Goal: Information Seeking & Learning: Learn about a topic

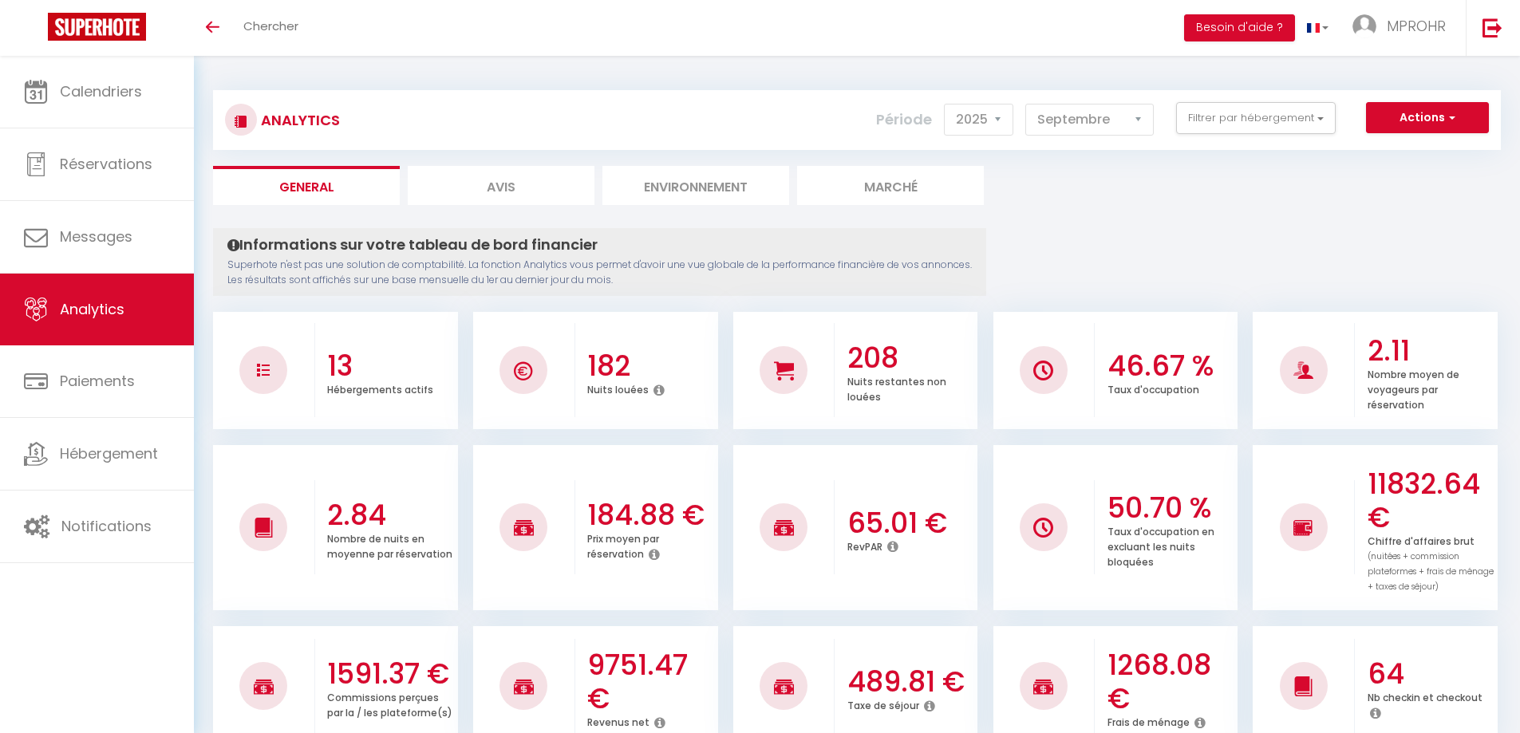
select select "2025"
select select "9"
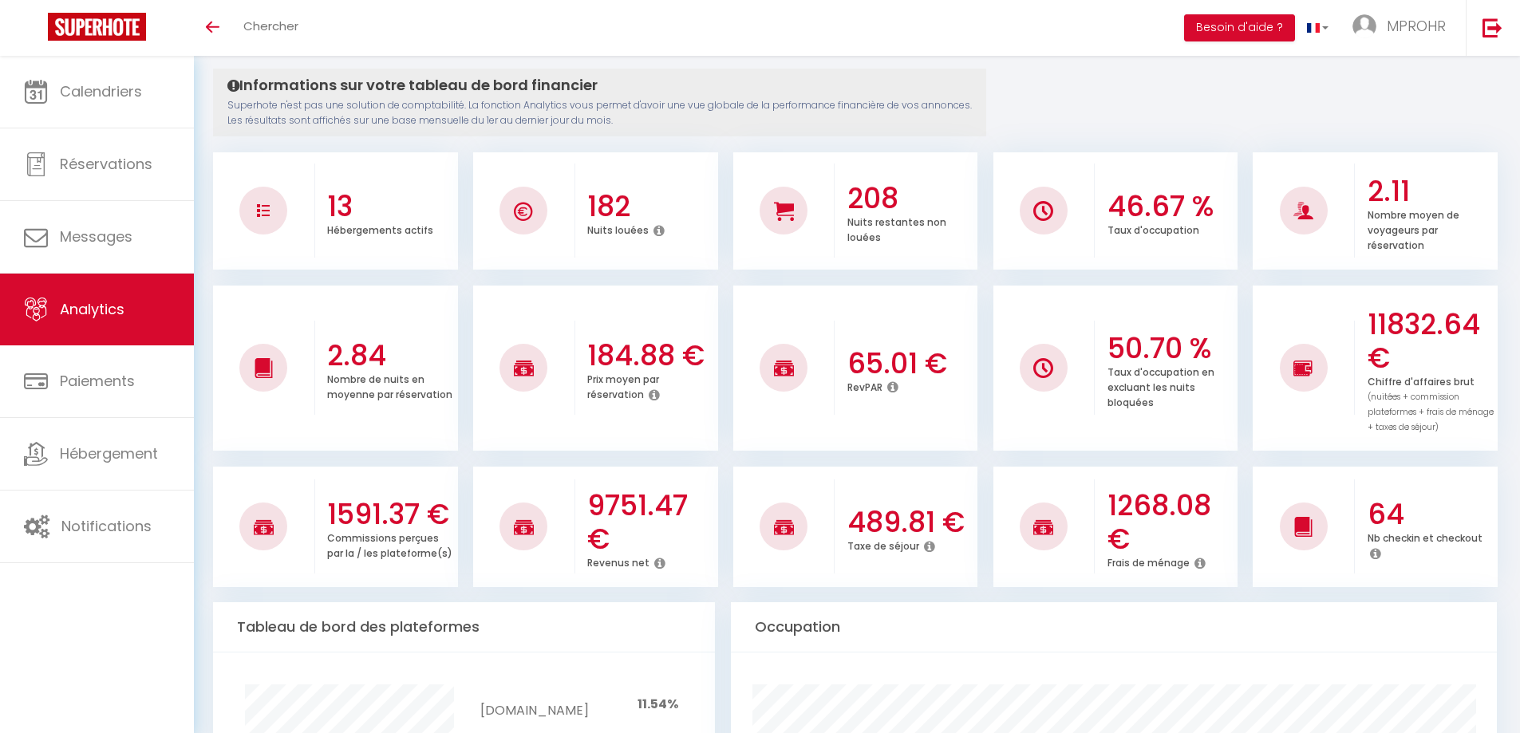
click at [850, 73] on div "Informations sur votre tableau de bord financier Superhote n'est pas une soluti…" at bounding box center [599, 103] width 773 height 68
click at [852, 78] on h4 "Informations sur votre tableau de bord financier" at bounding box center [599, 86] width 744 height 18
click at [864, 77] on h4 "Informations sur votre tableau de bord financier" at bounding box center [599, 86] width 744 height 18
click at [877, 69] on div "Informations sur votre tableau de bord financier Superhote n'est pas une soluti…" at bounding box center [599, 103] width 773 height 68
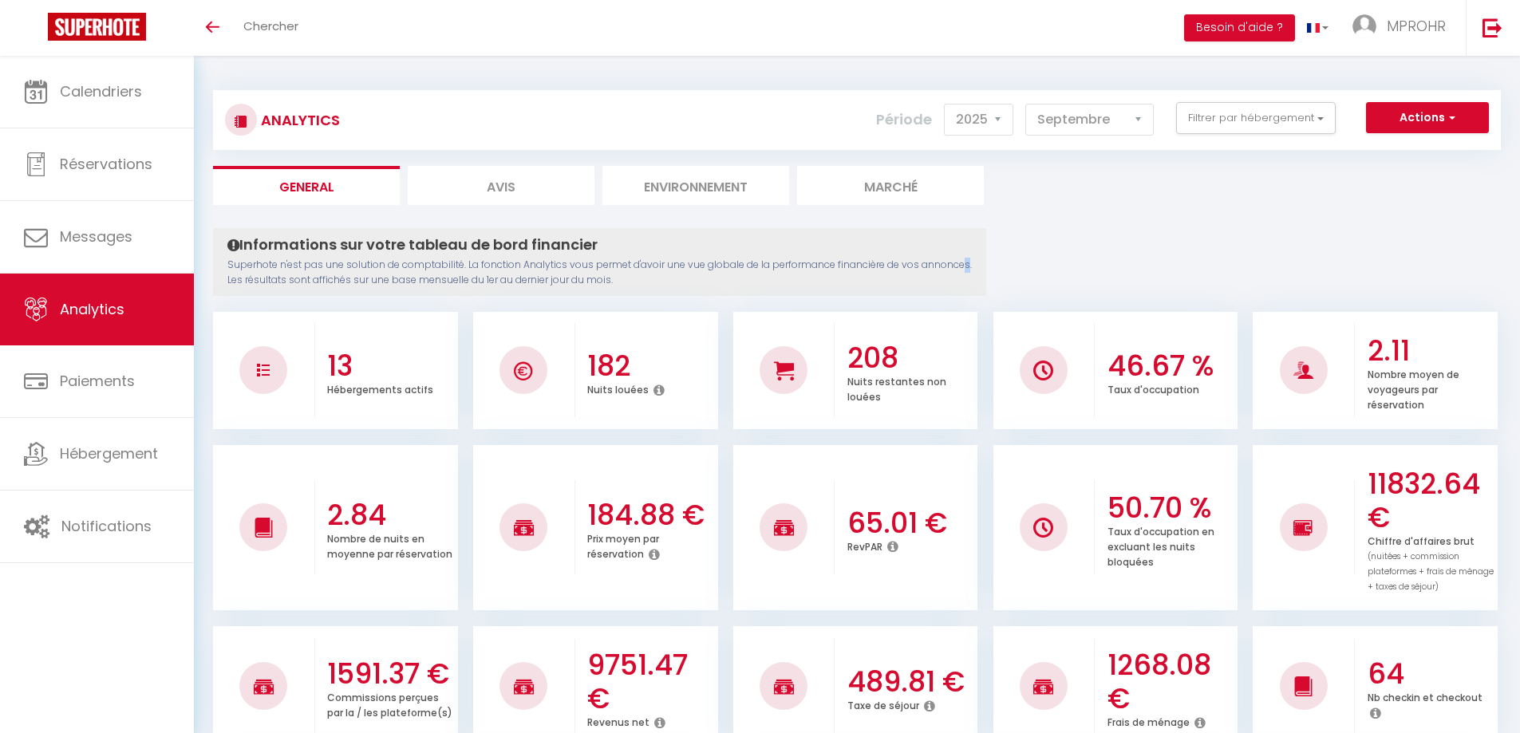
click at [961, 266] on p "Superhote n'est pas une solution de comptabilité. La fonction Analytics vous pe…" at bounding box center [599, 273] width 744 height 30
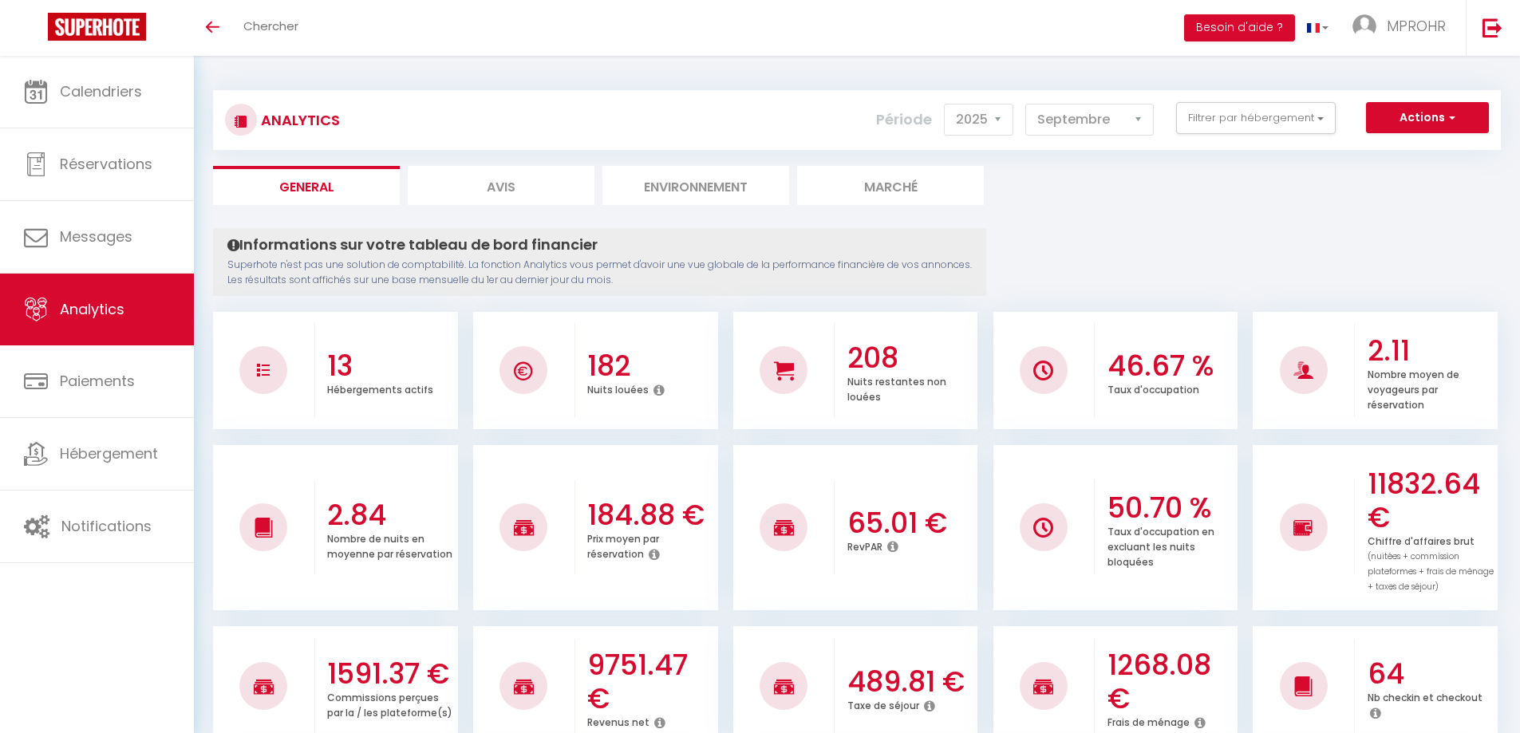
drag, startPoint x: 968, startPoint y: 65, endPoint x: 1290, endPoint y: 1, distance: 328.6
drag, startPoint x: 1290, startPoint y: 1, endPoint x: 998, endPoint y: 34, distance: 293.9
click at [998, 34] on div "Toggle menubar Chercher BUTTON Besoin d'aide ? MPROHR Paramètres Équipe" at bounding box center [812, 28] width 1392 height 56
